Goal: Transaction & Acquisition: Purchase product/service

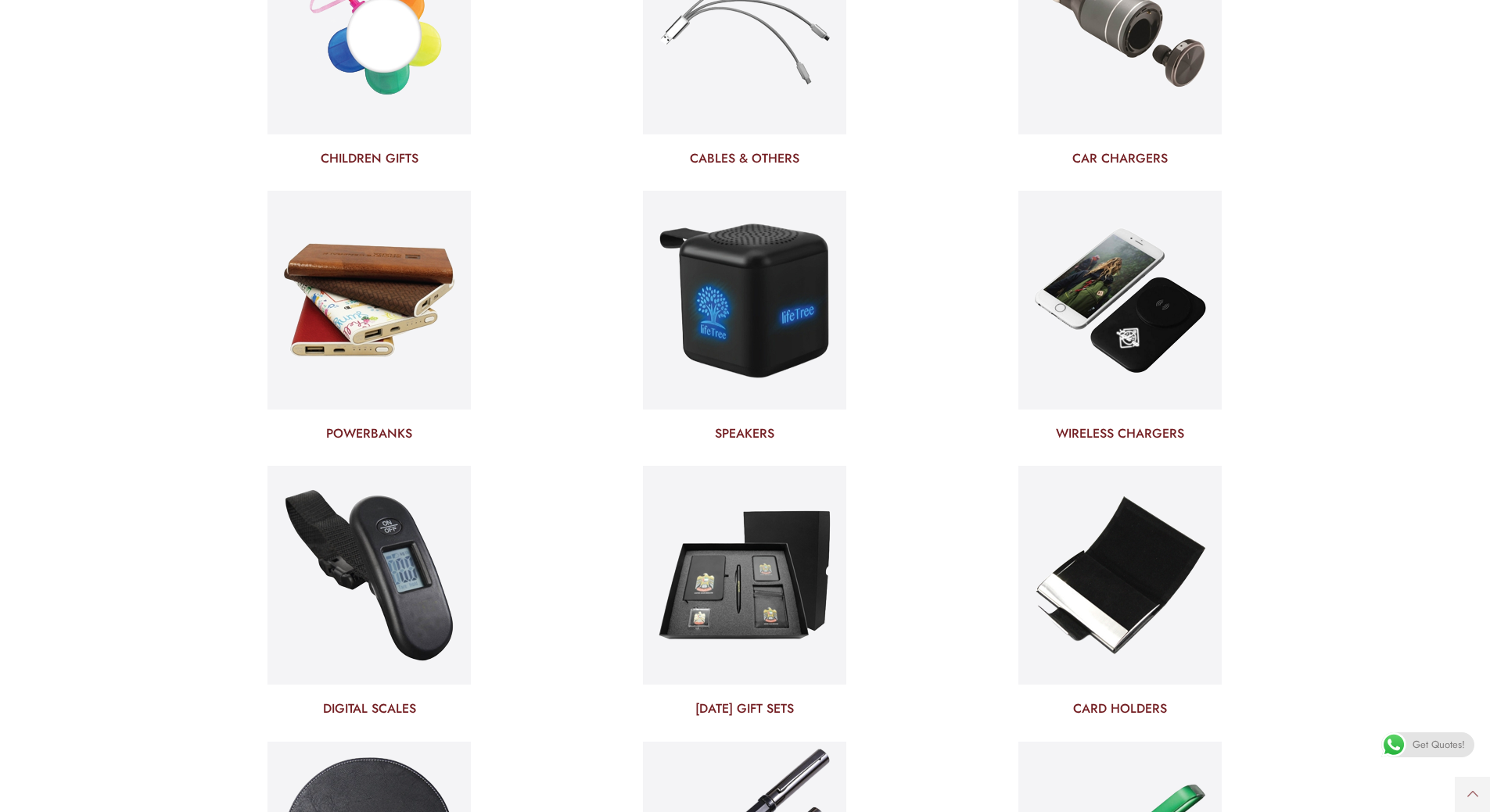
scroll to position [4378, 0]
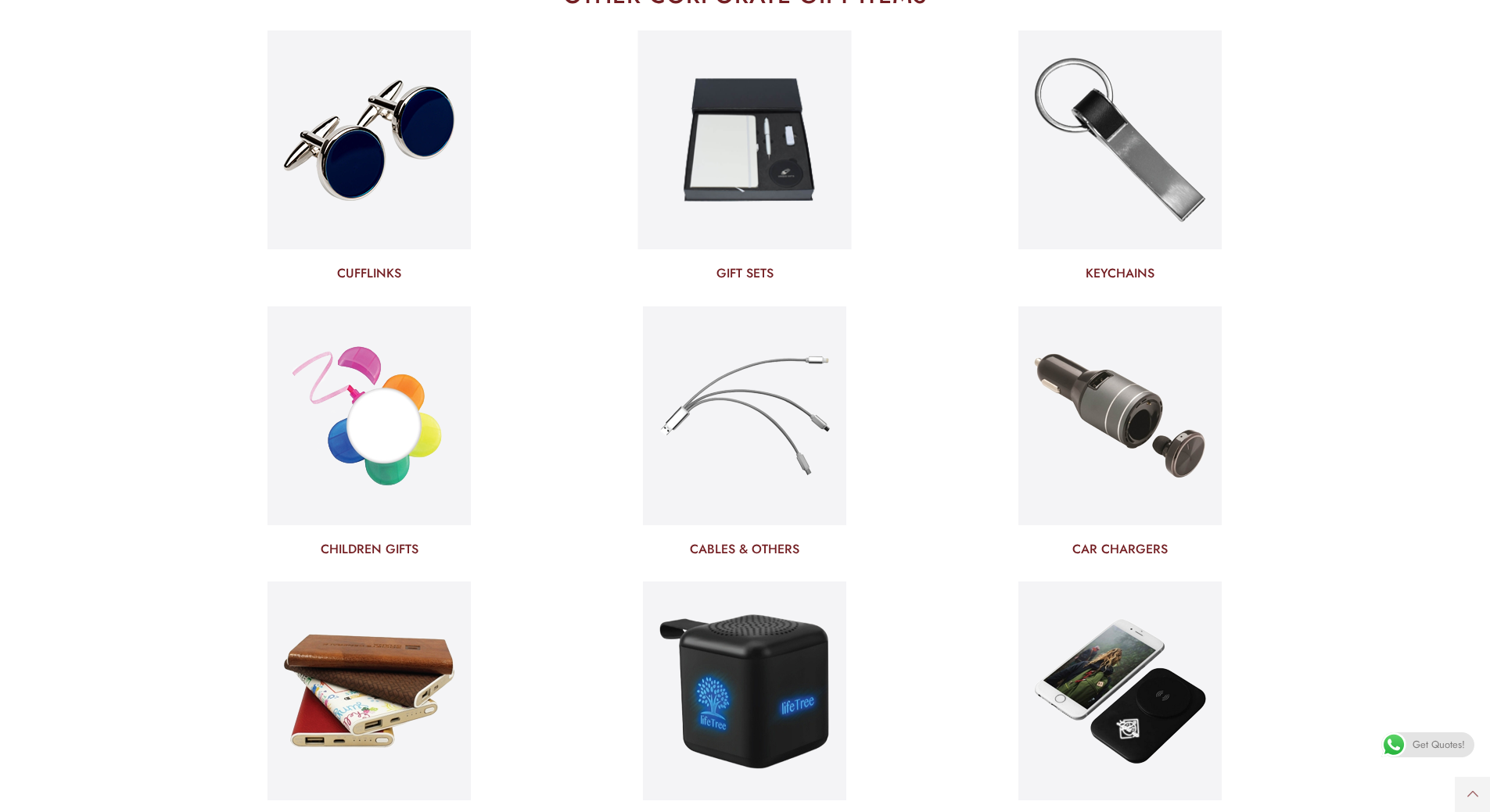
click at [752, 275] on h3 "GIFT SETS" at bounding box center [744, 274] width 352 height 17
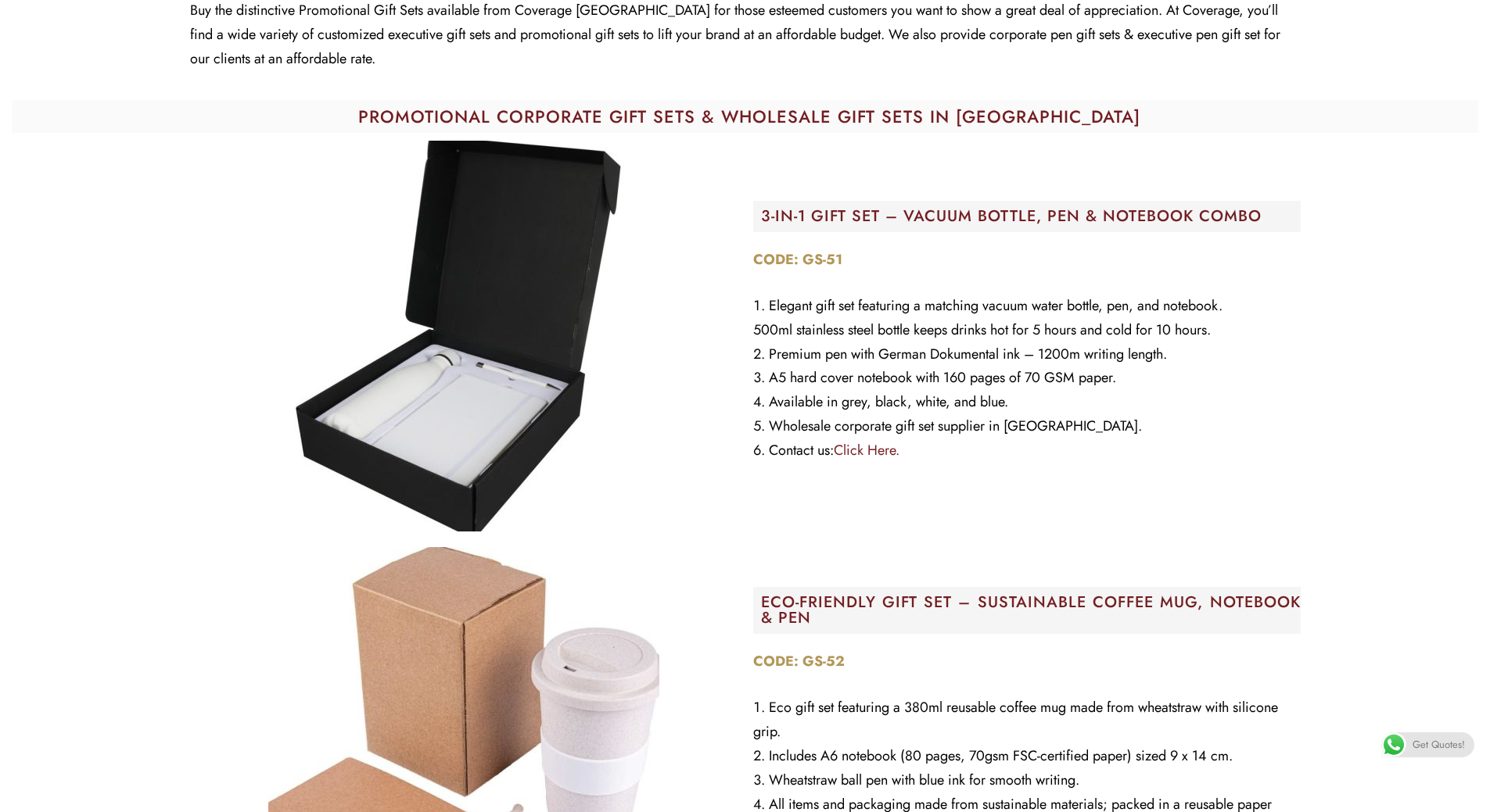
scroll to position [156, 0]
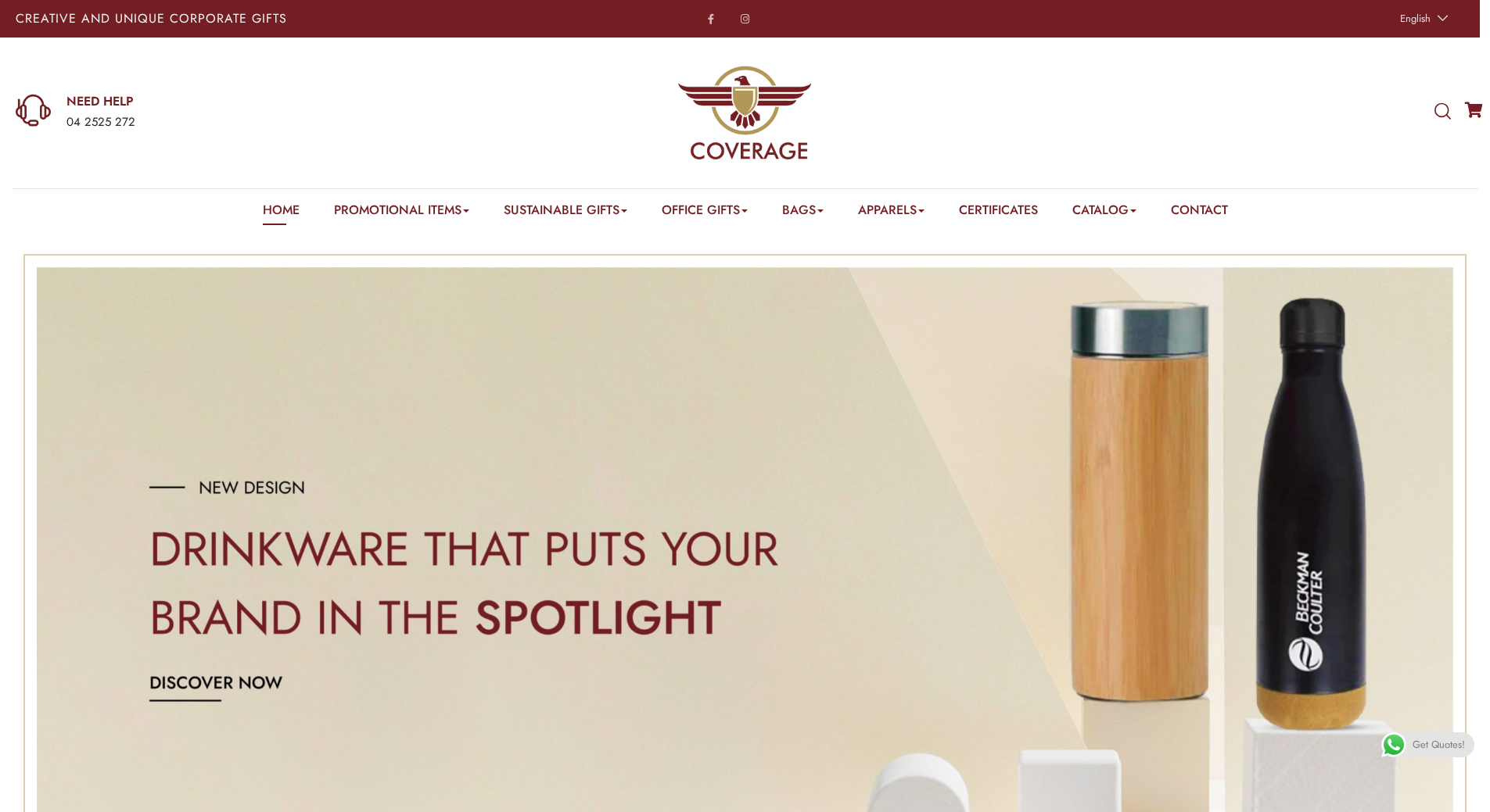
click at [1435, 110] on icon at bounding box center [1442, 112] width 17 height 17
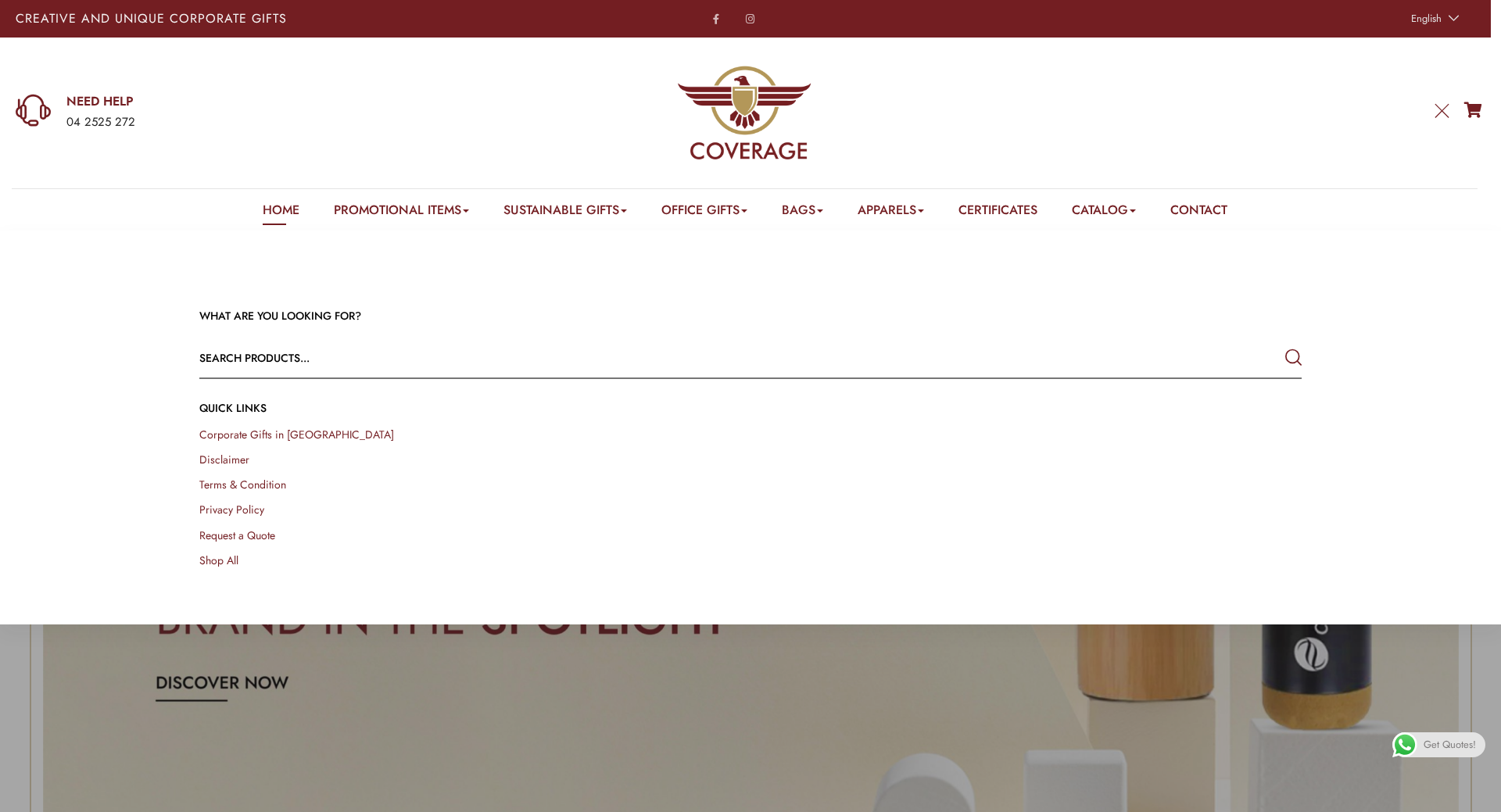
click at [262, 344] on input "text" at bounding box center [640, 358] width 882 height 37
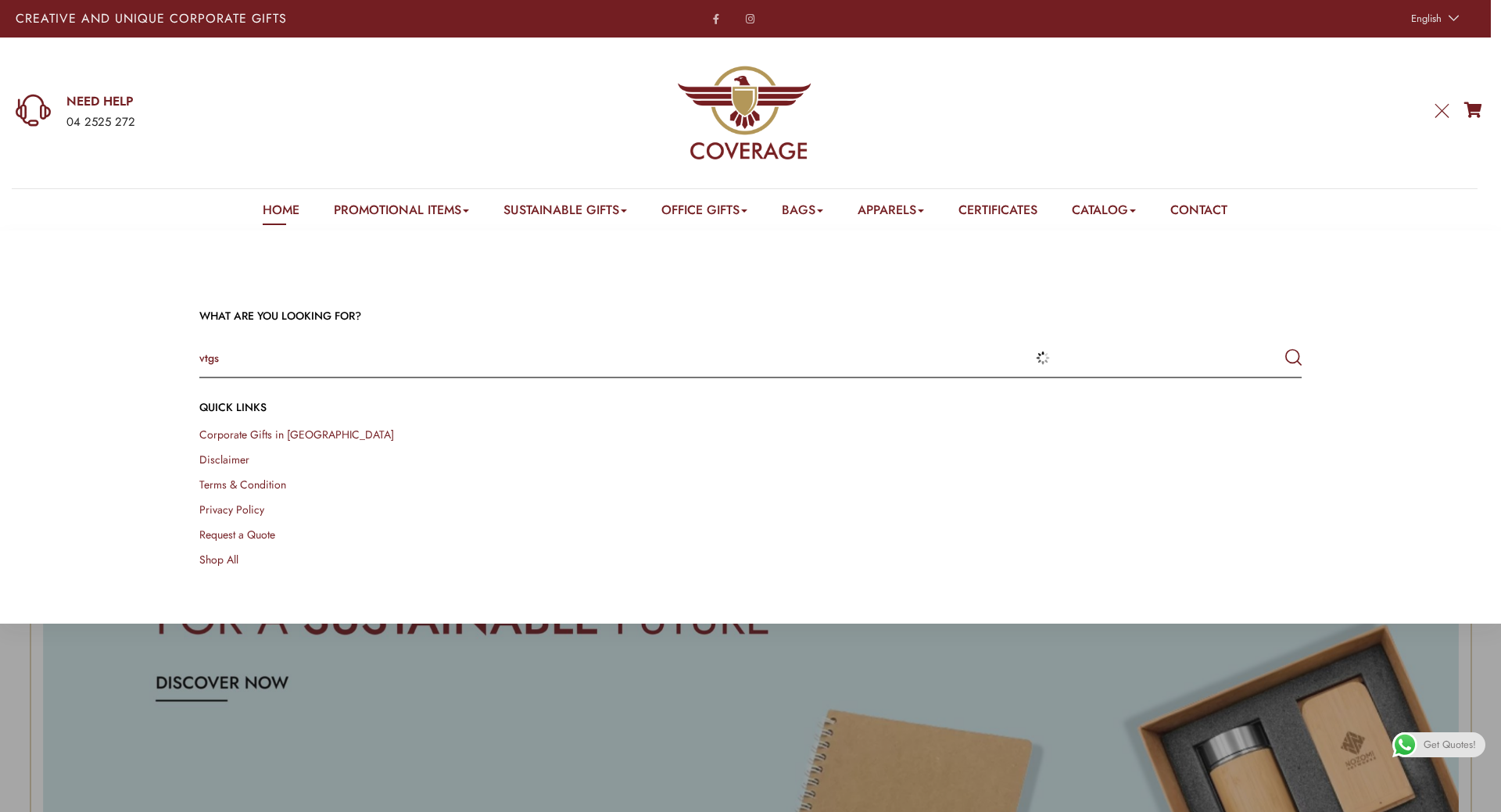
type input "vtgs"
click at [1285, 344] on button "submit" at bounding box center [1293, 357] width 17 height 28
